Goal: Find specific page/section

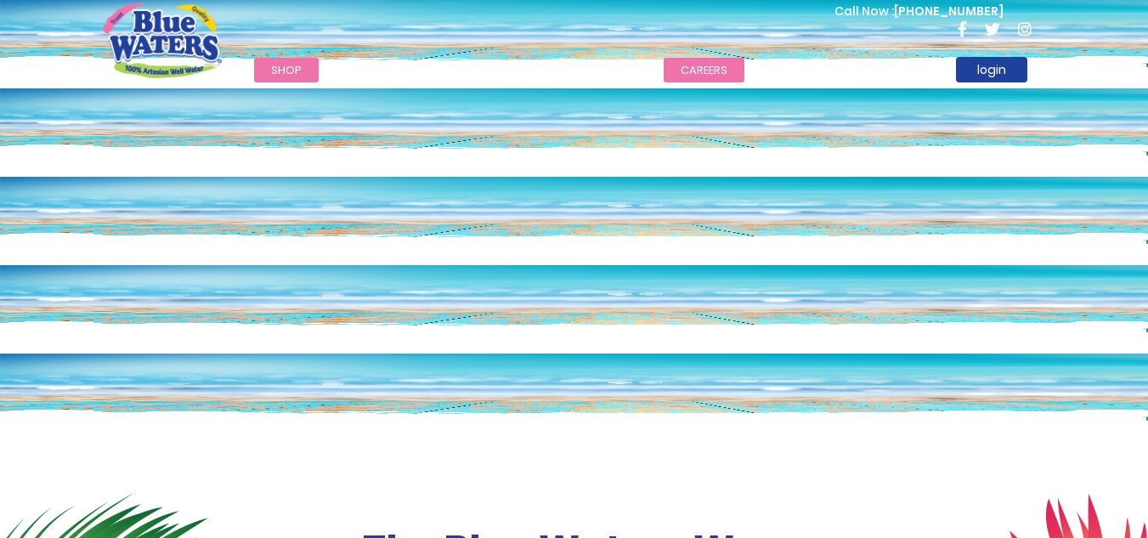
click at [713, 66] on link "careers" at bounding box center [703, 70] width 81 height 25
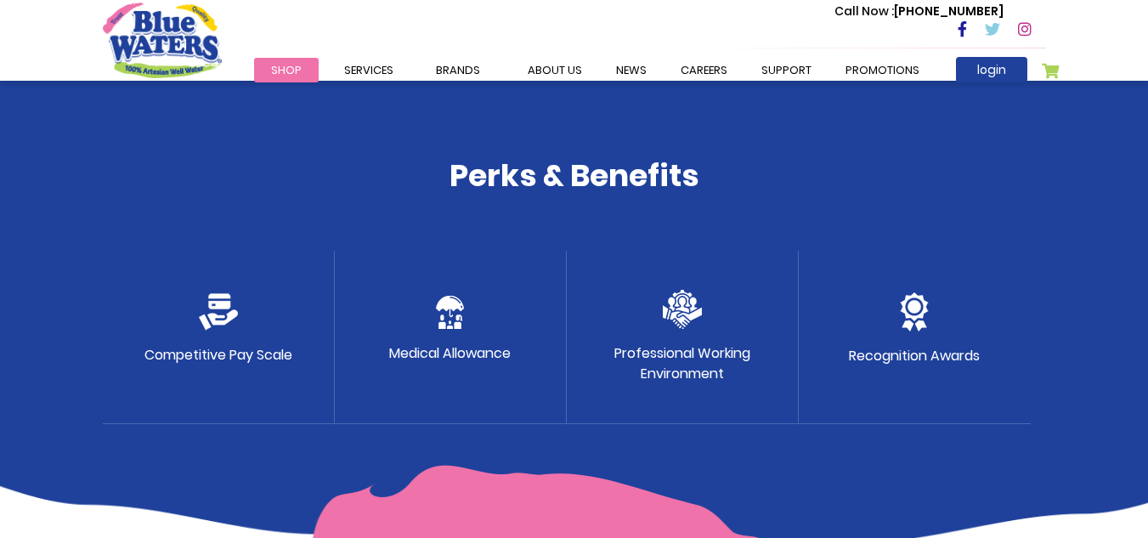
scroll to position [984, 0]
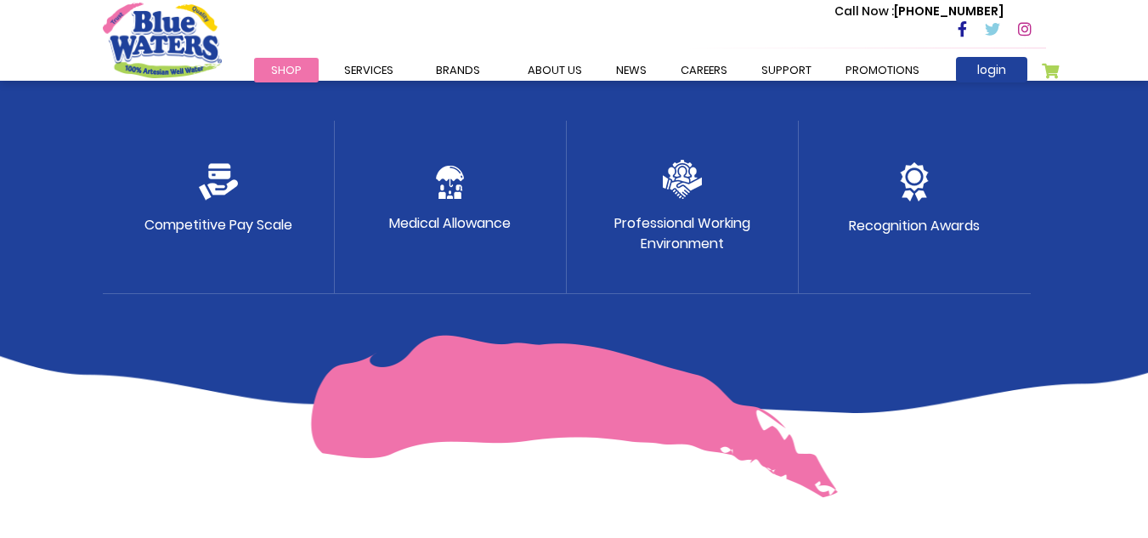
drag, startPoint x: 1146, startPoint y: 298, endPoint x: 1159, endPoint y: 340, distance: 43.8
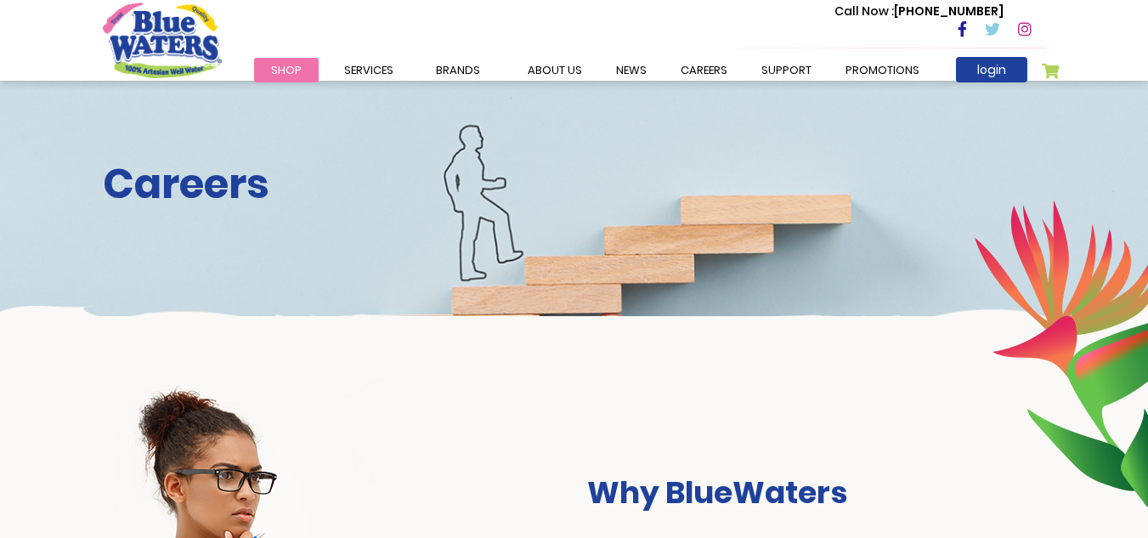
scroll to position [0, 0]
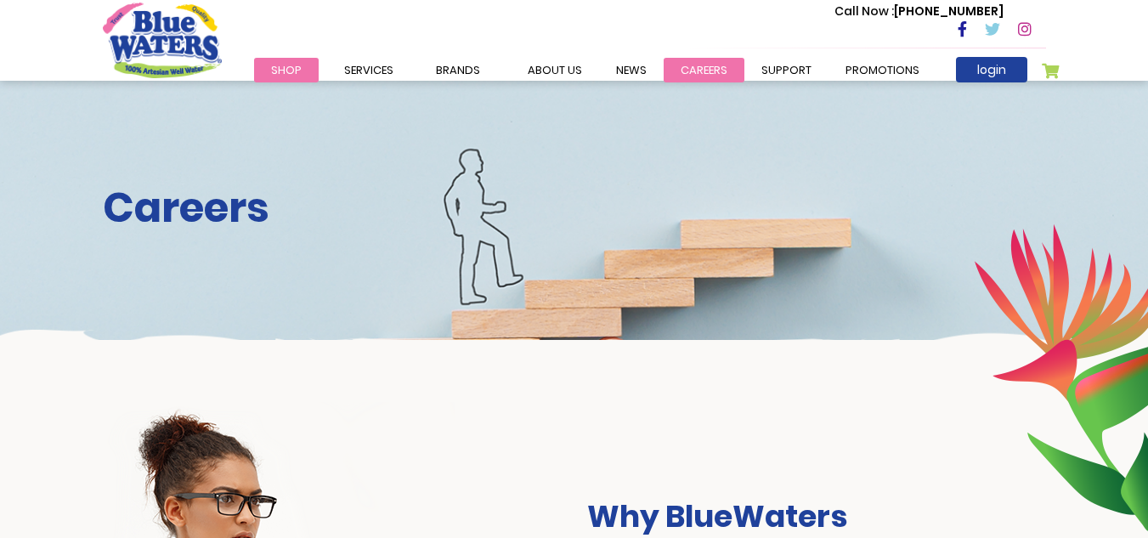
click at [694, 66] on link "careers" at bounding box center [703, 70] width 81 height 25
